Goal: Task Accomplishment & Management: Manage account settings

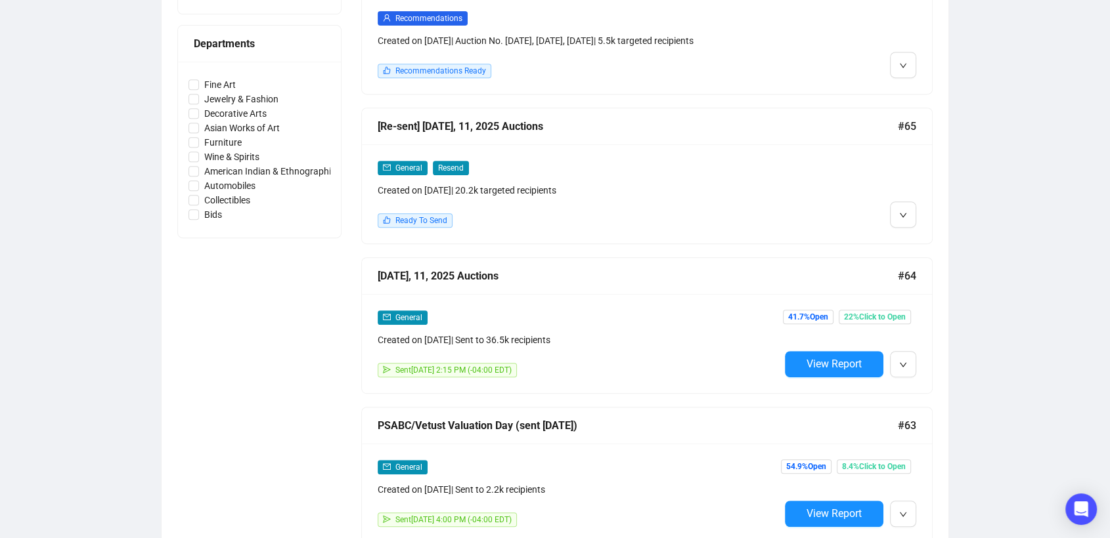
scroll to position [605, 0]
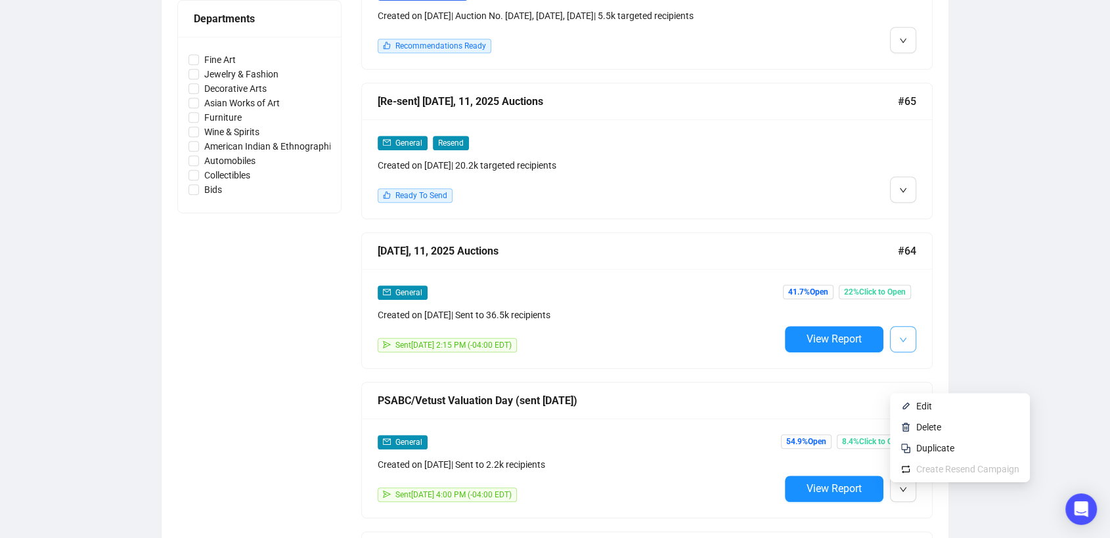
click at [900, 344] on icon "down" at bounding box center [903, 340] width 8 height 8
click at [914, 445] on li "Duplicate" at bounding box center [959, 448] width 135 height 21
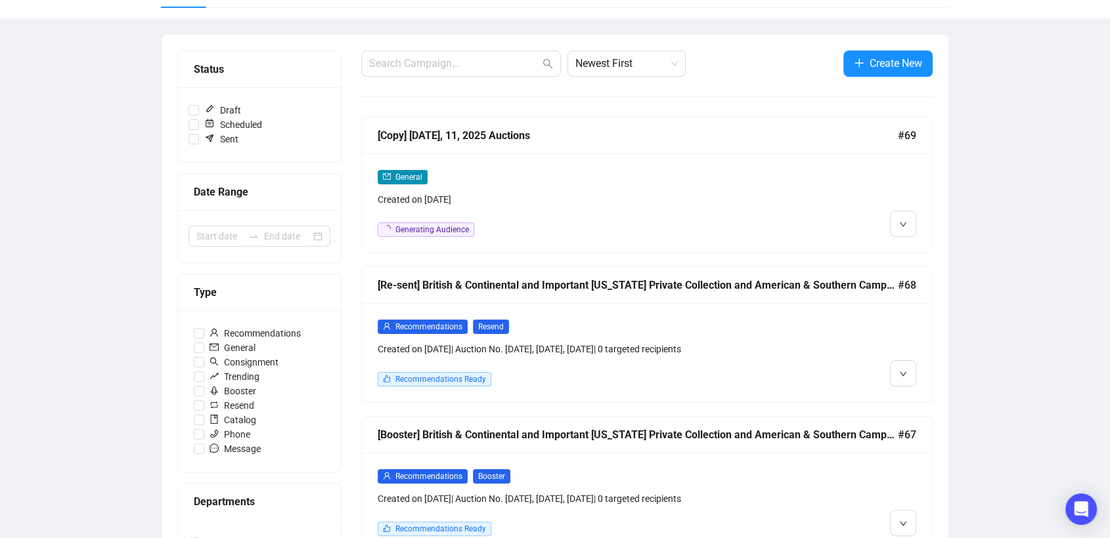
scroll to position [73, 0]
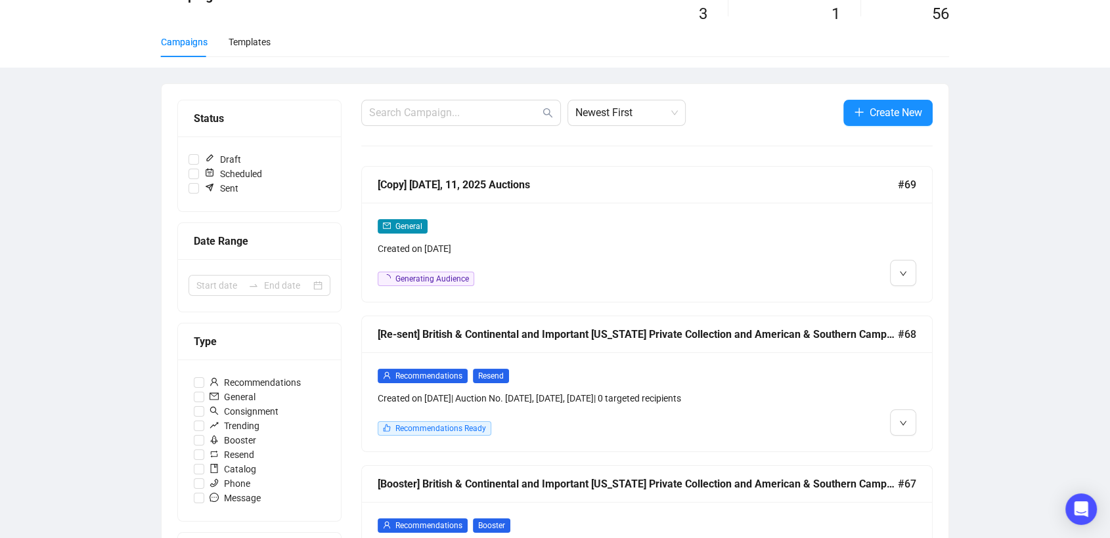
click at [902, 275] on icon "down" at bounding box center [903, 274] width 8 height 8
click at [900, 275] on icon "down" at bounding box center [903, 274] width 8 height 8
click at [914, 309] on li "Edit" at bounding box center [927, 300] width 70 height 21
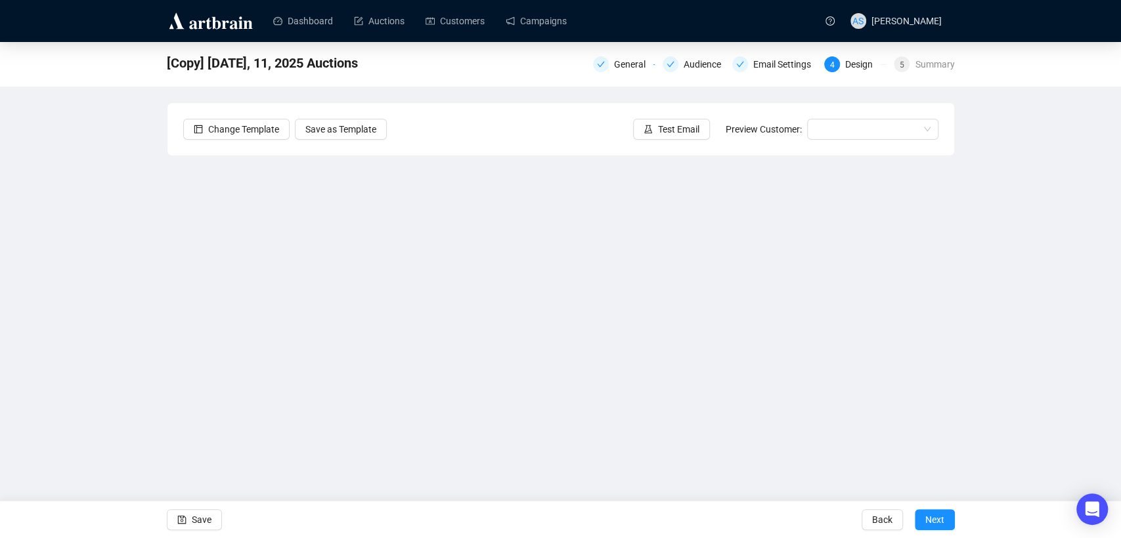
click at [1011, 397] on div "[Copy] [DATE], 11, 2025 Auctions General Audience Email Settings 4 Design 5 Sum…" at bounding box center [560, 266] width 1121 height 448
drag, startPoint x: 1042, startPoint y: 295, endPoint x: 1003, endPoint y: 309, distance: 41.3
click at [1043, 294] on div "[Copy] [DATE], 11, 2025 Auctions General Audience Email Settings 4 Design 5 Sum…" at bounding box center [560, 266] width 1121 height 448
click at [105, 361] on div "[Copy] [DATE], 11, 2025 Auctions General Audience Email Settings 4 Design 5 Sum…" at bounding box center [560, 266] width 1121 height 448
click at [76, 299] on div "[Copy] [DATE], 11, 2025 Auctions General Audience Email Settings 4 Design 5 Sum…" at bounding box center [560, 266] width 1121 height 448
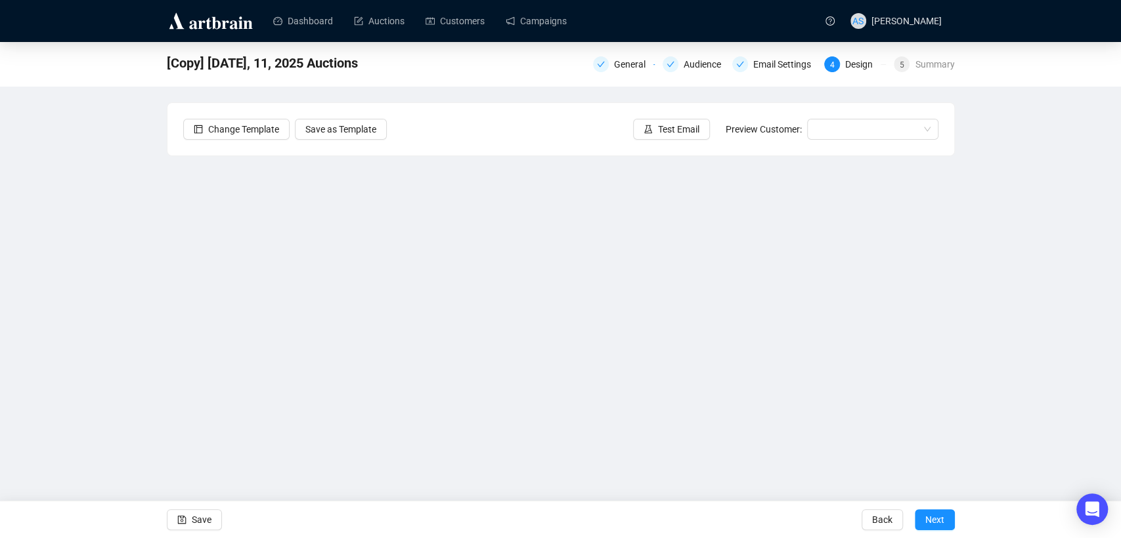
click at [132, 265] on div "[Copy] [DATE], 11, 2025 Auctions General Audience Email Settings 4 Design 5 Sum…" at bounding box center [560, 266] width 1121 height 448
click at [1097, 421] on div "[Copy] [DATE], 11, 2025 Auctions General Audience Email Settings 4 Design 5 Sum…" at bounding box center [560, 266] width 1121 height 448
click at [79, 382] on div "[Copy] [DATE], 11, 2025 Auctions General Audience Email Settings 4 Design 5 Sum…" at bounding box center [560, 266] width 1121 height 448
click at [1009, 385] on div "[Copy] [DATE], 11, 2025 Auctions General Audience Email Settings 4 Design 5 Sum…" at bounding box center [560, 266] width 1121 height 448
click at [1007, 411] on div "[Copy] [DATE], 11, 2025 Auctions General Audience Email Settings 4 Design 5 Sum…" at bounding box center [560, 266] width 1121 height 448
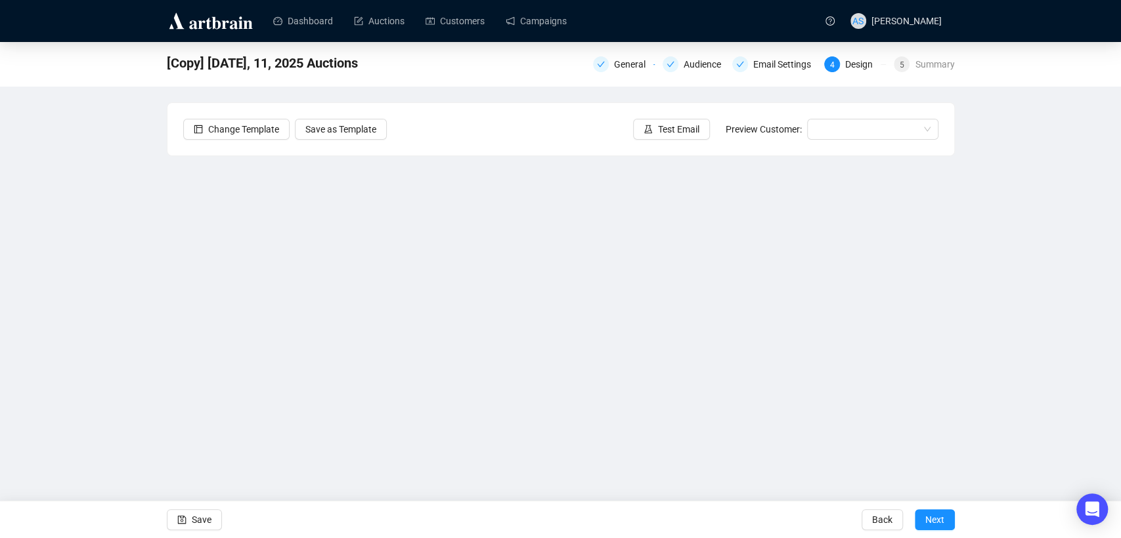
click at [94, 362] on div "[Copy] [DATE], 11, 2025 Auctions General Audience Email Settings 4 Design 5 Sum…" at bounding box center [560, 266] width 1121 height 448
click at [121, 269] on div "[Copy] [DATE], 11, 2025 Auctions General Audience Email Settings 4 Design 5 Sum…" at bounding box center [560, 266] width 1121 height 448
click at [47, 285] on div "[Copy] [DATE], 11, 2025 Auctions General Audience Email Settings 4 Design 5 Sum…" at bounding box center [560, 266] width 1121 height 448
click at [133, 351] on div "[Copy] [DATE], 11, 2025 Auctions General Audience Email Settings 4 Design 5 Sum…" at bounding box center [560, 266] width 1121 height 448
click at [20, 374] on div "[Copy] [DATE], 11, 2025 Auctions General Audience Email Settings 4 Design 5 Sum…" at bounding box center [560, 266] width 1121 height 448
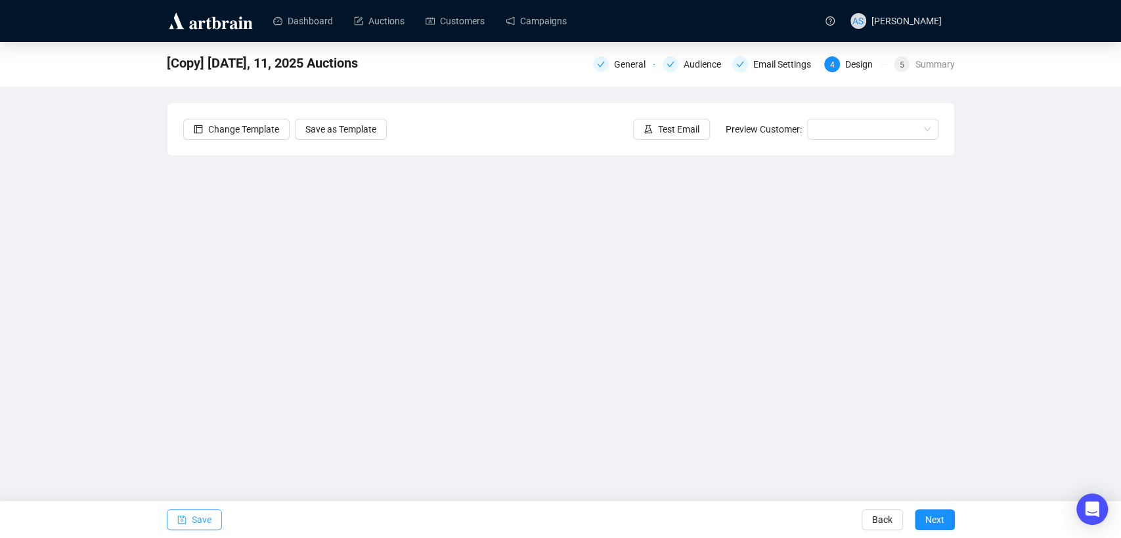
click at [188, 517] on button "Save" at bounding box center [194, 520] width 55 height 21
click at [667, 122] on span "Test Email" at bounding box center [678, 129] width 41 height 14
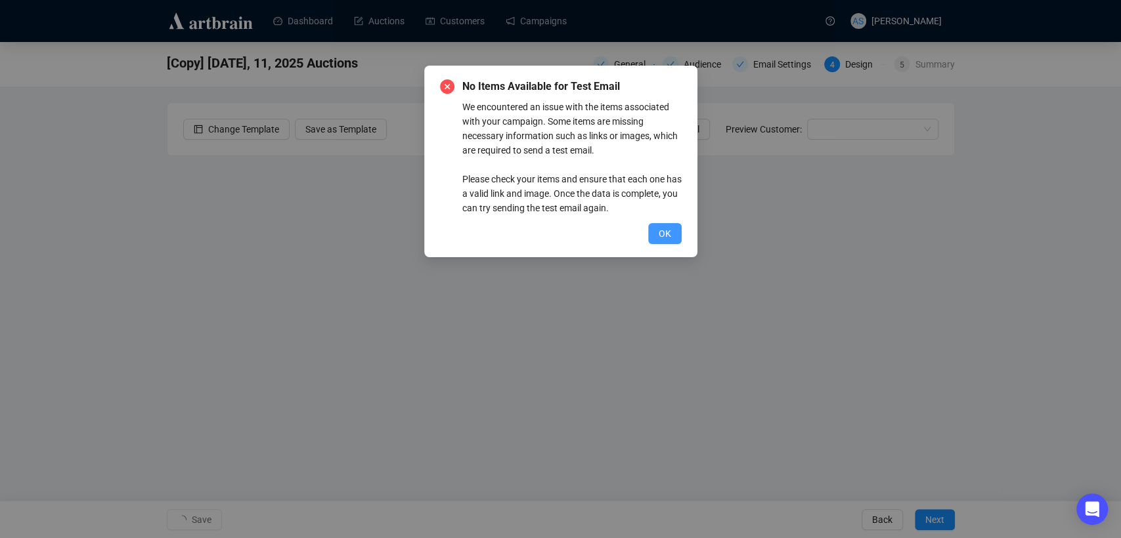
click at [667, 230] on span "OK" at bounding box center [665, 234] width 12 height 14
